Goal: Participate in discussion: Engage in conversation with other users on a specific topic

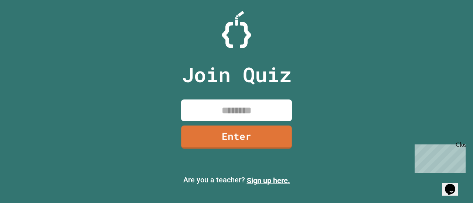
click at [227, 110] on input at bounding box center [236, 111] width 111 height 22
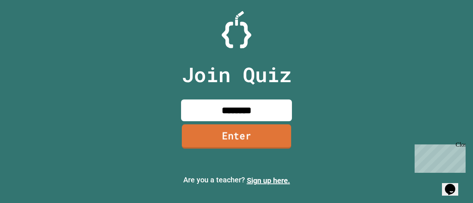
type input "********"
click at [285, 136] on link "Enter" at bounding box center [236, 136] width 109 height 24
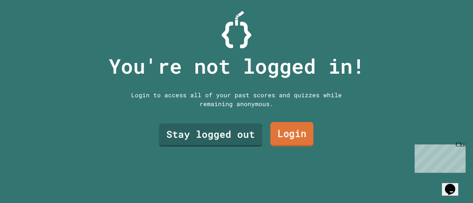
click at [278, 134] on link "Login" at bounding box center [291, 134] width 43 height 24
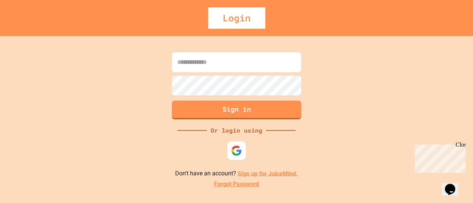
click at [217, 64] on input at bounding box center [236, 62] width 129 height 20
click at [236, 149] on img at bounding box center [236, 151] width 12 height 12
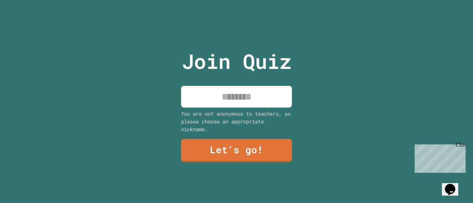
click at [234, 93] on input at bounding box center [236, 97] width 111 height 22
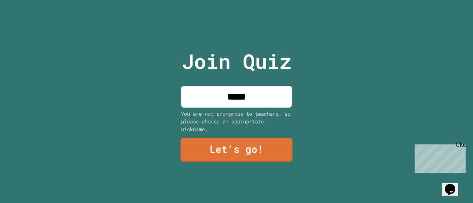
type input "*****"
click at [237, 152] on link "Let's go!" at bounding box center [237, 150] width 112 height 24
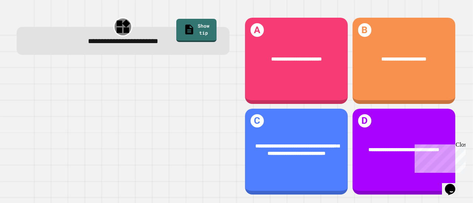
click at [191, 77] on div at bounding box center [123, 130] width 213 height 132
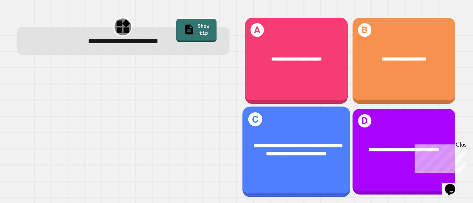
click at [302, 143] on span "**********" at bounding box center [297, 149] width 88 height 13
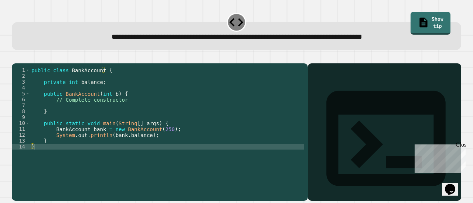
click at [162, 55] on div "1 2 3 4 5 6 7 8 9 10 11 12 13 14 public class BankAccount { private int balance…" at bounding box center [237, 127] width 454 height 151
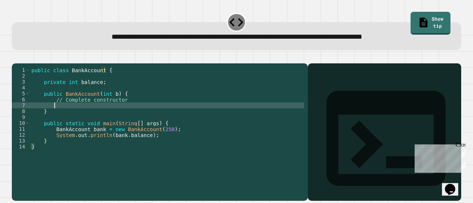
click at [55, 116] on div "public class BankAccount { private int balance ; public BankAccount ( int b ) {…" at bounding box center [167, 123] width 274 height 112
click at [16, 58] on icon "button" at bounding box center [16, 58] width 0 height 0
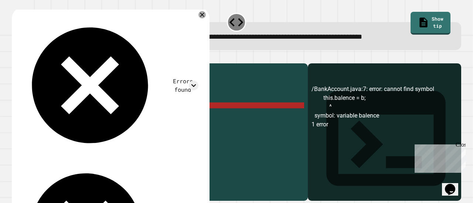
click at [75, 119] on div "public class BankAccount { private int balance ; public BankAccount ( int b ) {…" at bounding box center [167, 123] width 274 height 112
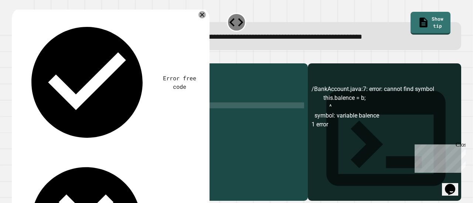
scroll to position [0, 3]
click at [30, 58] on div at bounding box center [236, 59] width 449 height 9
click at [16, 58] on icon "button" at bounding box center [16, 58] width 0 height 0
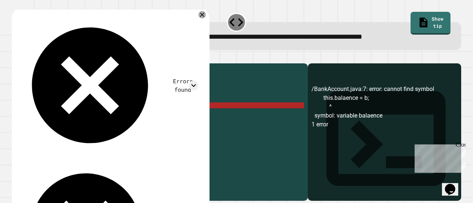
click at [83, 117] on div "public class BankAccount { private int balance ; public BankAccount ( int b ) {…" at bounding box center [167, 123] width 274 height 112
type textarea "**********"
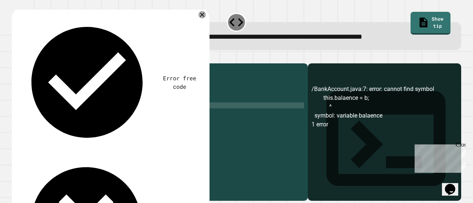
click at [16, 58] on icon "button" at bounding box center [16, 58] width 0 height 0
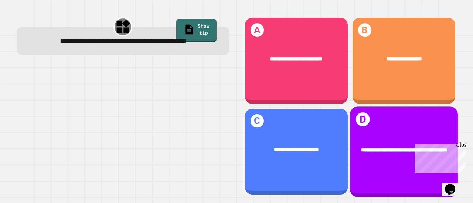
click at [383, 146] on div "**********" at bounding box center [403, 150] width 86 height 8
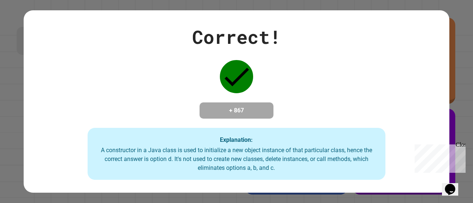
click at [383, 141] on div "Correct! + 867 Explanation: A constructor in a Java class is used to initialize…" at bounding box center [236, 101] width 425 height 157
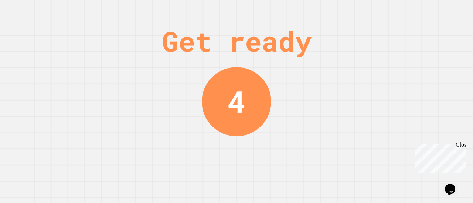
click at [265, 72] on div "Get ready 4" at bounding box center [236, 101] width 473 height 203
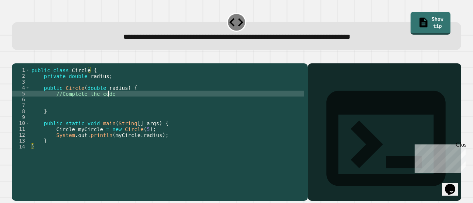
click at [110, 105] on div "public class Circle { private double radius ; public Circle ( double radius ) {…" at bounding box center [167, 123] width 274 height 112
type textarea "*"
click at [16, 58] on icon "button" at bounding box center [16, 58] width 0 height 0
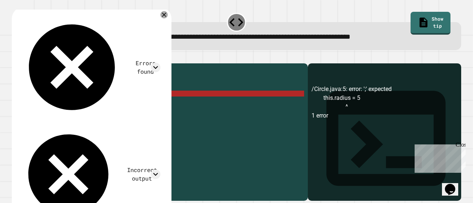
click at [105, 105] on div "public class Circle { private double radius ; public Circle ( double radius ) {…" at bounding box center [167, 123] width 274 height 112
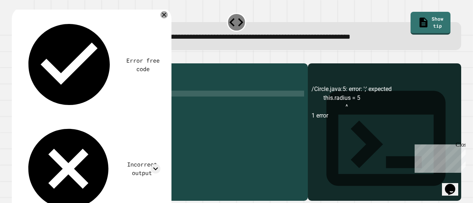
type textarea "**********"
click at [16, 58] on icon "button" at bounding box center [16, 58] width 0 height 0
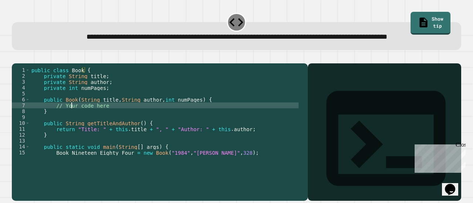
click at [71, 128] on div "public class Book { private String title ; private String author ; private int …" at bounding box center [164, 117] width 268 height 100
click at [112, 127] on div "public class Book { private String title ; private String author ; private int …" at bounding box center [164, 117] width 268 height 100
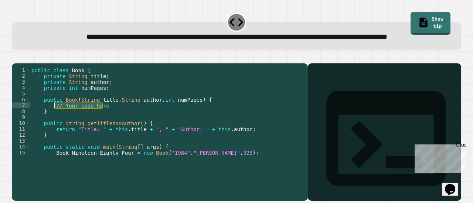
drag, startPoint x: 103, startPoint y: 127, endPoint x: 54, endPoint y: 127, distance: 49.1
click at [54, 127] on div "public class Book { private String title ; private String author ; private int …" at bounding box center [164, 117] width 268 height 100
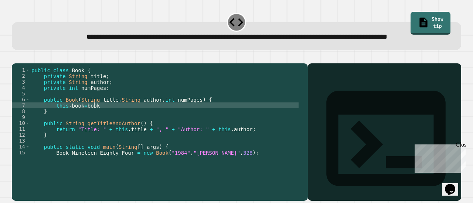
scroll to position [0, 4]
click at [16, 58] on button "button" at bounding box center [16, 58] width 0 height 0
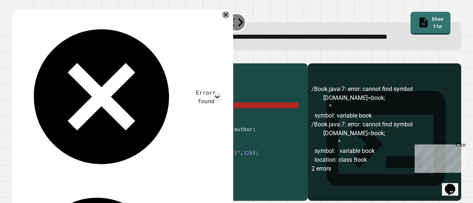
click at [79, 129] on div "public class Book { private String title ; private String author ; private int …" at bounding box center [164, 117] width 268 height 100
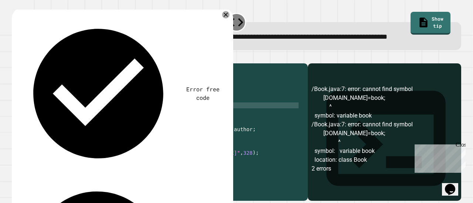
scroll to position [0, 4]
click at [86, 127] on div "public class Book { private String title ; private String author ; private int …" at bounding box center [164, 117] width 268 height 100
type textarea "**********"
click at [16, 58] on icon "button" at bounding box center [16, 58] width 0 height 0
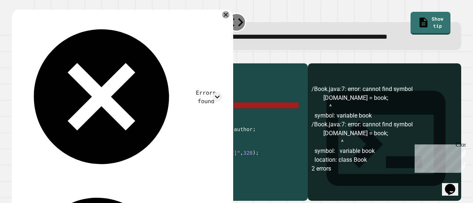
drag, startPoint x: 105, startPoint y: 130, endPoint x: 53, endPoint y: 127, distance: 52.5
click at [53, 127] on div "public class Book { private String title ; private String author ; private int …" at bounding box center [164, 117] width 268 height 100
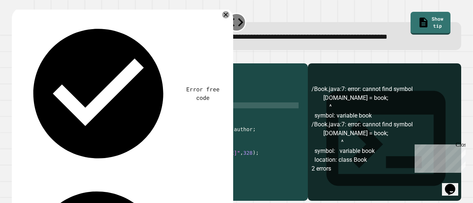
scroll to position [0, 3]
type textarea "**********"
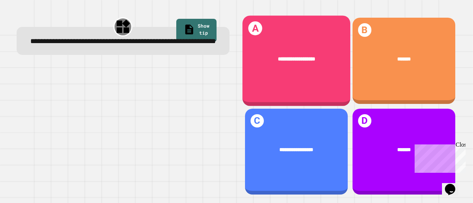
click at [284, 59] on span "**********" at bounding box center [296, 59] width 38 height 6
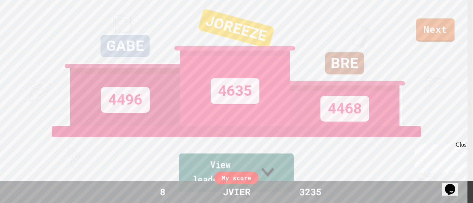
click at [270, 174] on link "View leaderboard" at bounding box center [236, 173] width 115 height 38
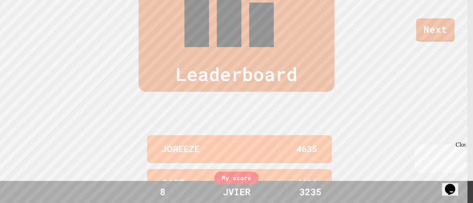
scroll to position [307, 0]
